Goal: Task Accomplishment & Management: Use online tool/utility

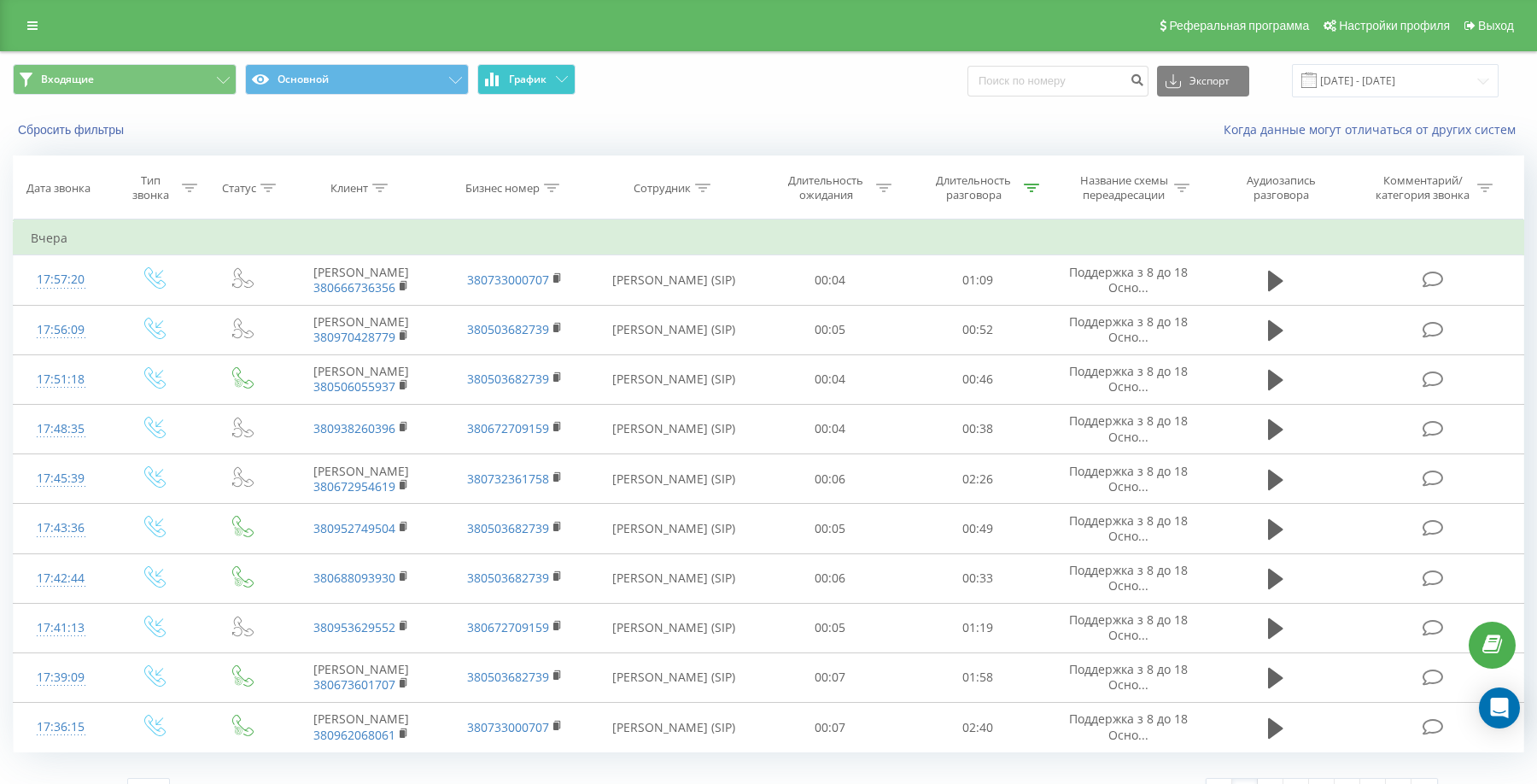
click at [543, 85] on span "График" at bounding box center [528, 78] width 37 height 12
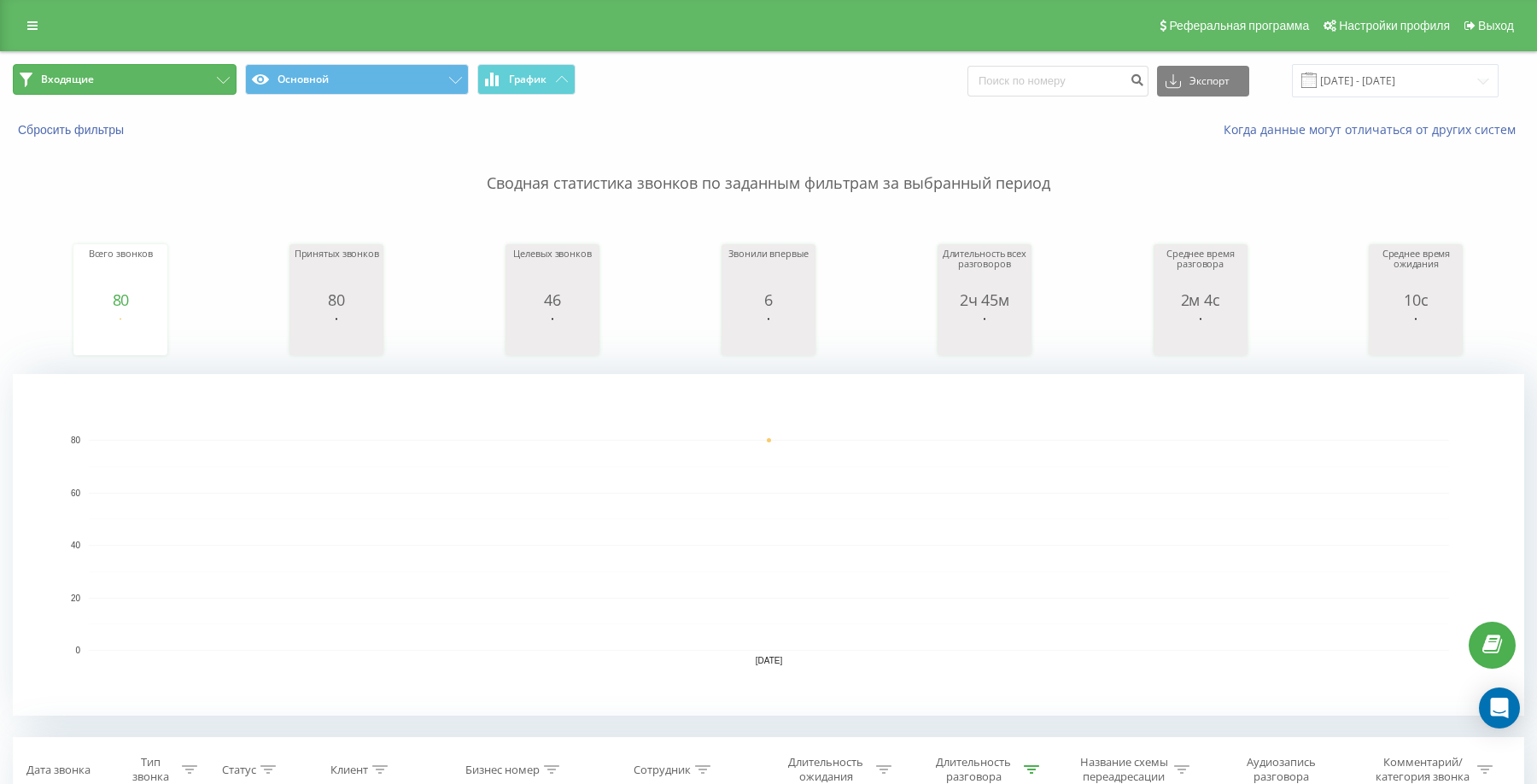
click at [200, 71] on button "Входящие" at bounding box center [124, 79] width 224 height 31
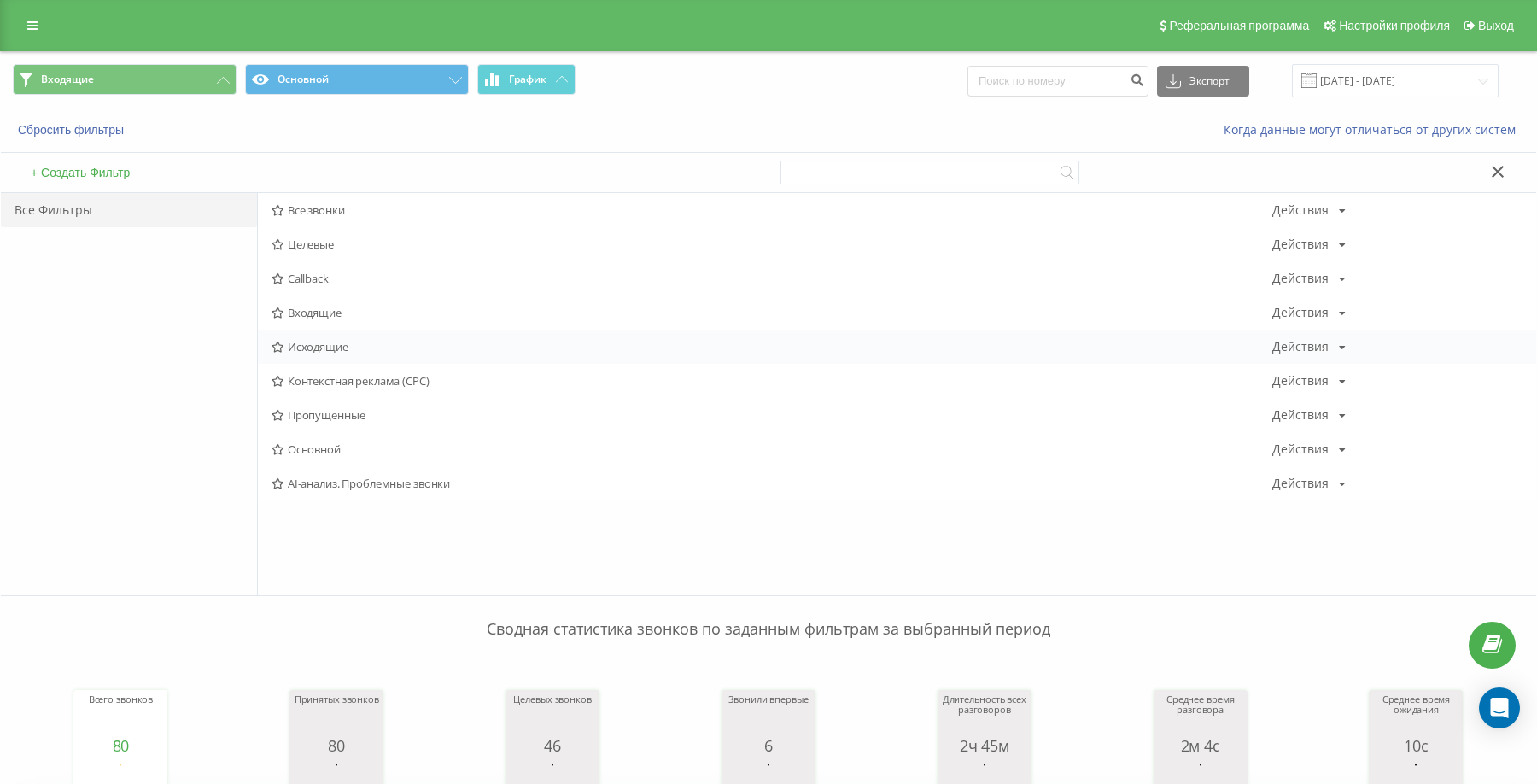
click at [329, 340] on span "Исходящие" at bounding box center [772, 346] width 1001 height 12
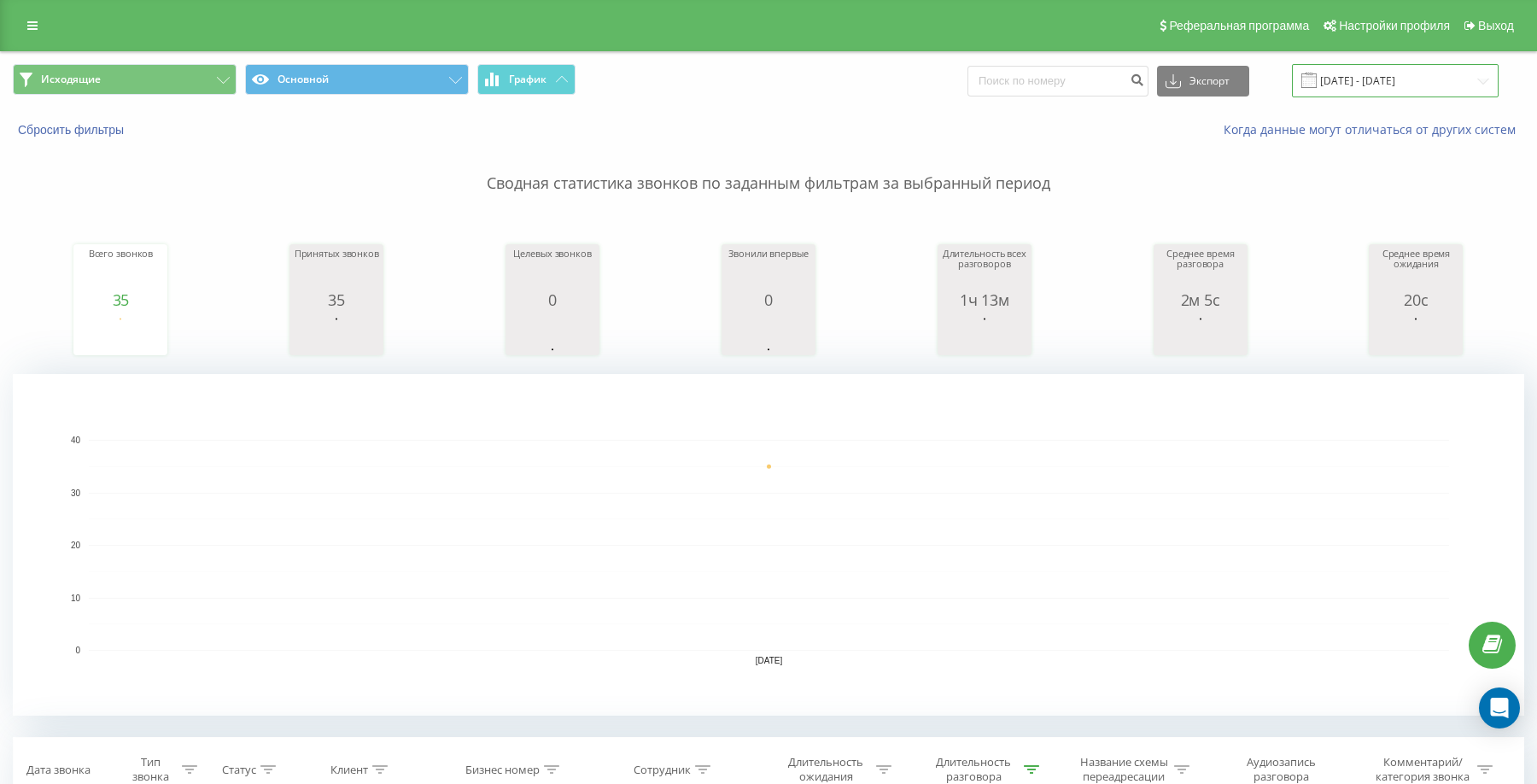
click at [1349, 74] on input "[DATE] - [DATE]" at bounding box center [1396, 80] width 206 height 33
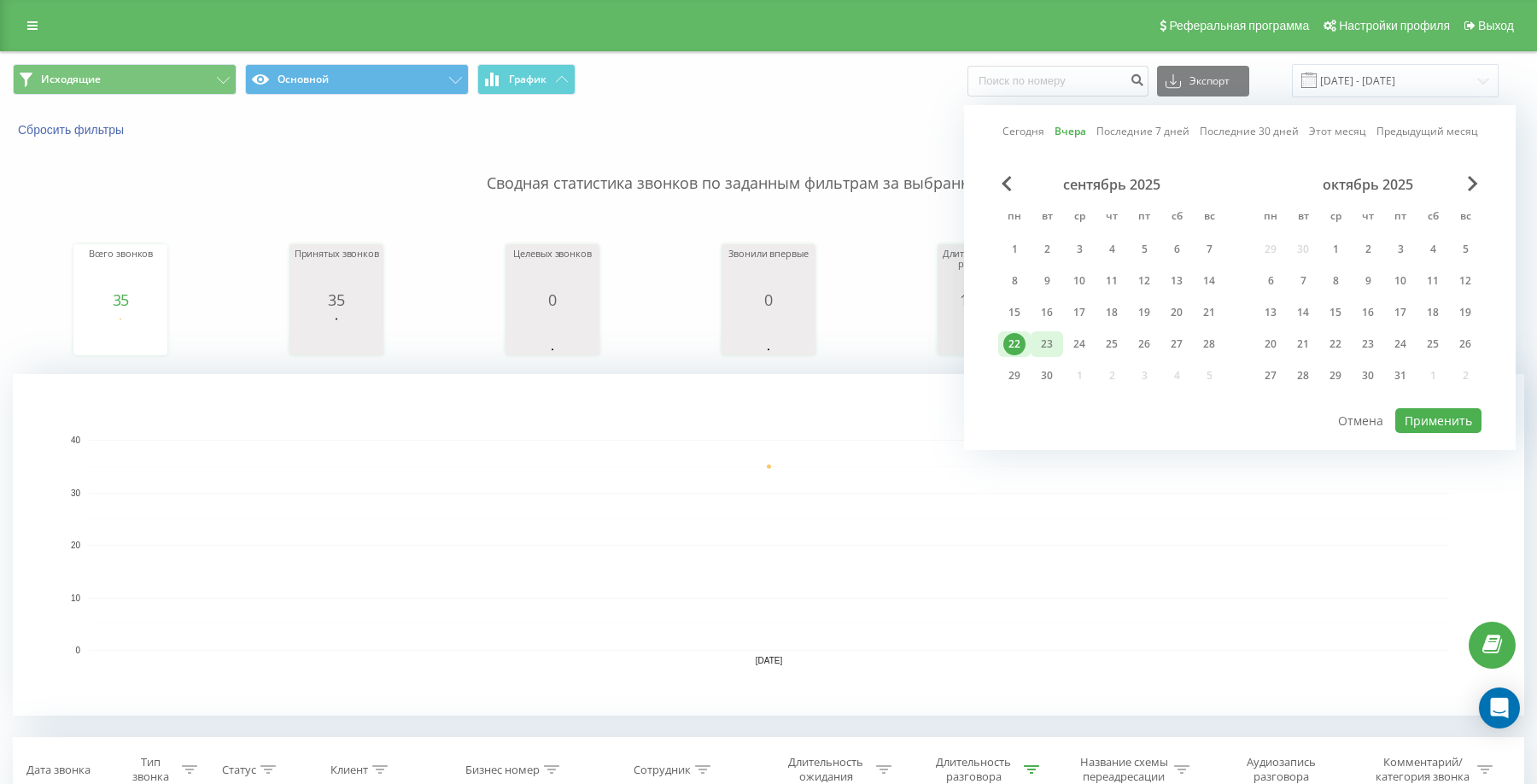
click at [1048, 345] on div "23" at bounding box center [1047, 344] width 22 height 22
click at [1478, 420] on button "Применить" at bounding box center [1438, 420] width 86 height 25
type input "[DATE] - [DATE]"
